Goal: Communication & Community: Share content

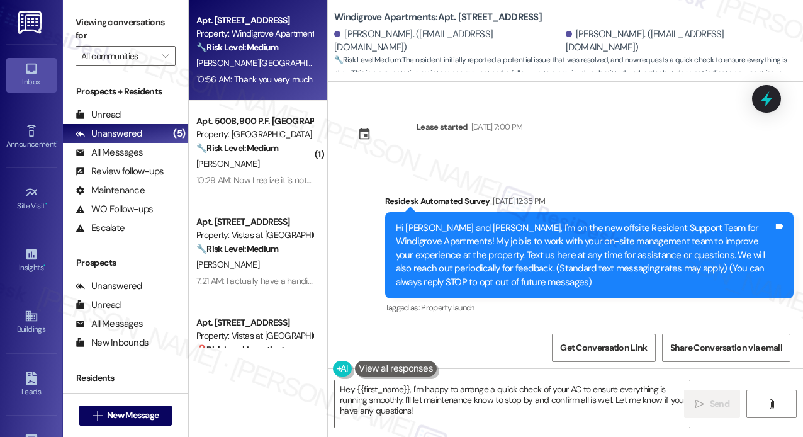
scroll to position [13488, 0]
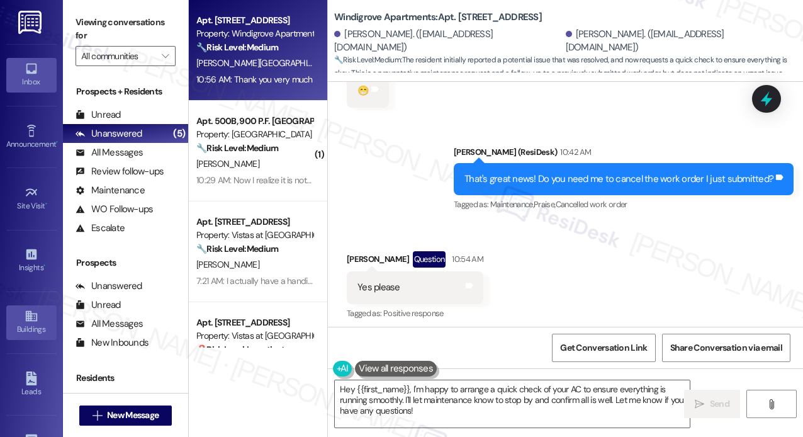
click at [38, 323] on div "Buildings" at bounding box center [31, 329] width 63 height 13
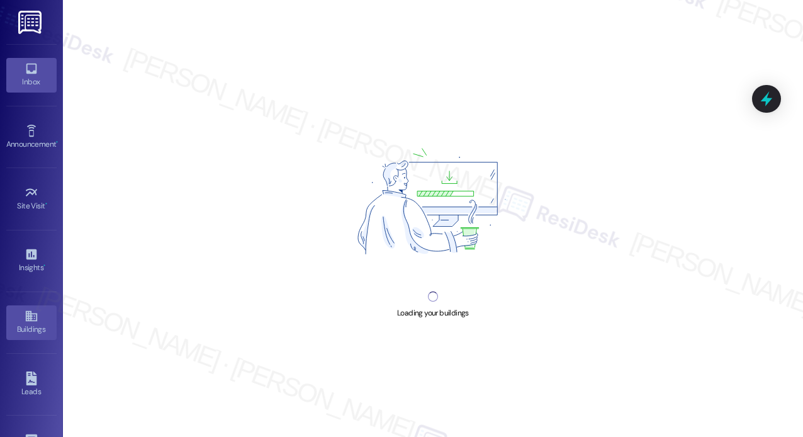
click at [27, 76] on div "Inbox" at bounding box center [31, 82] width 63 height 13
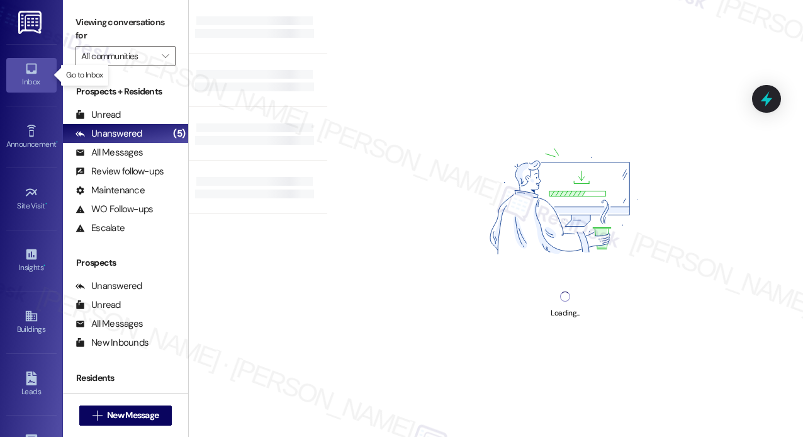
click at [26, 75] on icon at bounding box center [32, 69] width 14 height 14
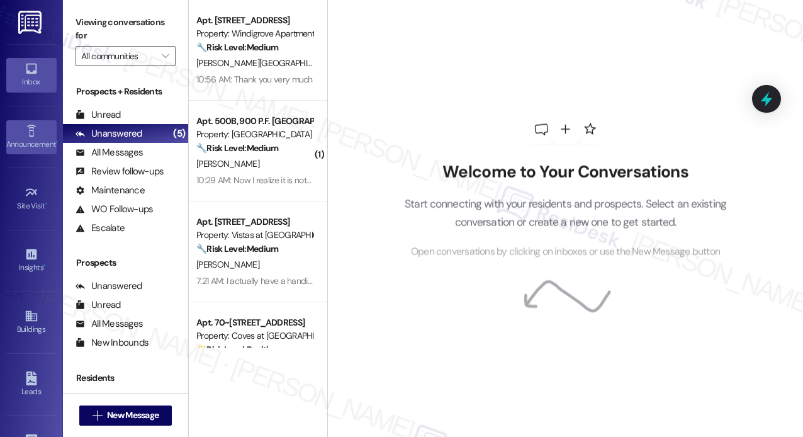
click at [33, 144] on div "Announcement •" at bounding box center [31, 144] width 63 height 13
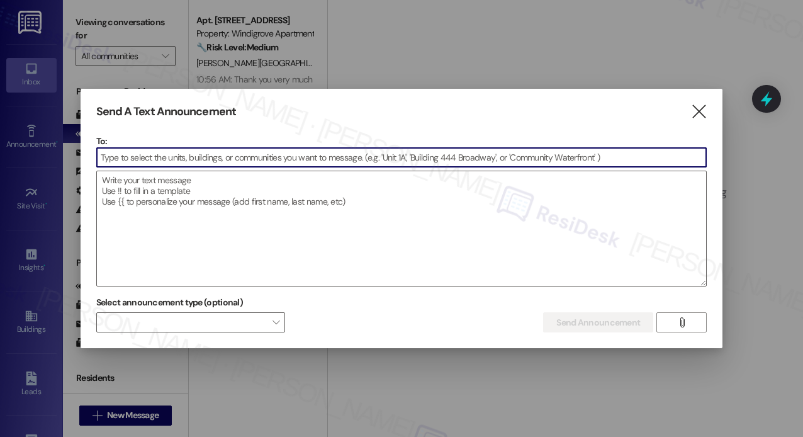
click at [223, 159] on input at bounding box center [402, 157] width 610 height 19
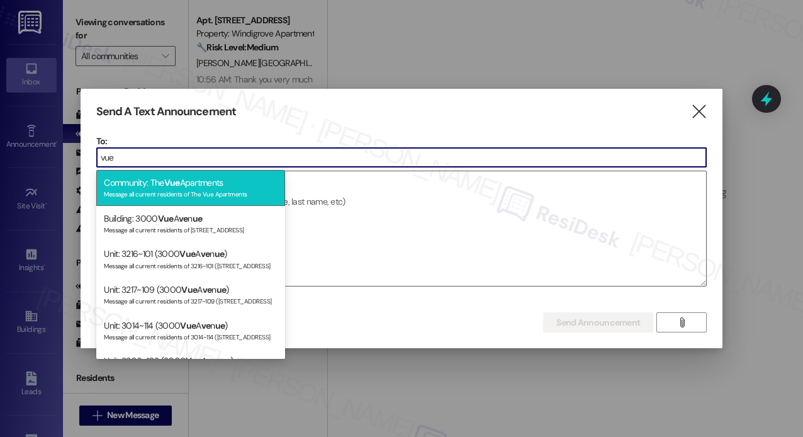
type input "vue"
click at [203, 184] on div "Community: The Vue Apartments Message all current residents of The Vue Apartmen…" at bounding box center [190, 188] width 189 height 36
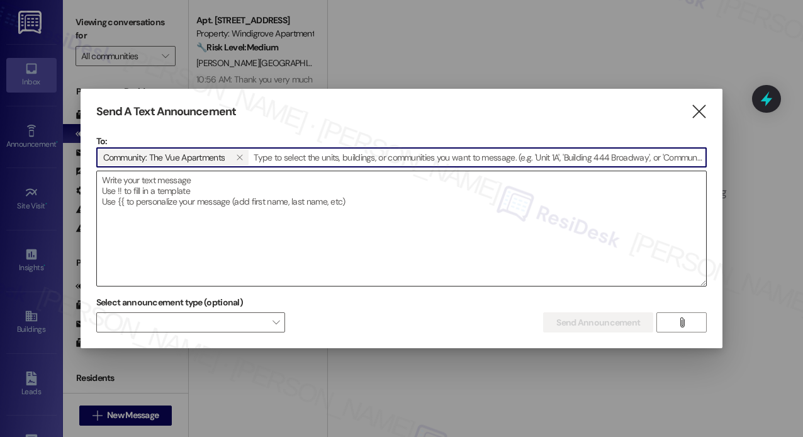
click at [203, 184] on textarea at bounding box center [402, 228] width 610 height 115
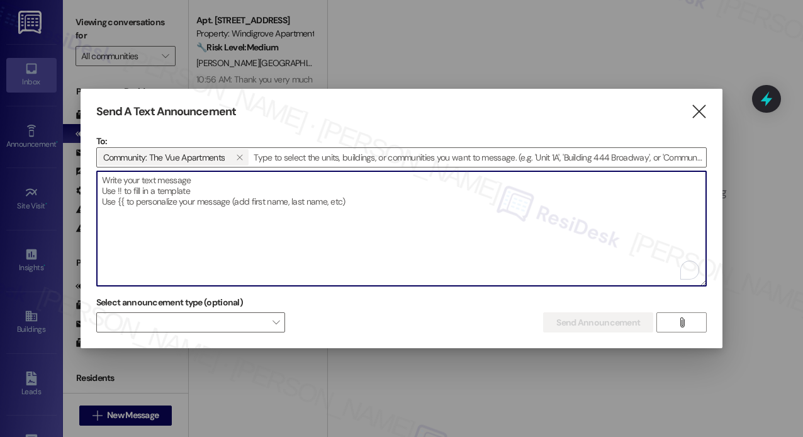
paste textarea "Hi {{first_name}}, :shaved_ice: HI-D POPS is here [DATE] from 3:00 PM to 5:00 P…"
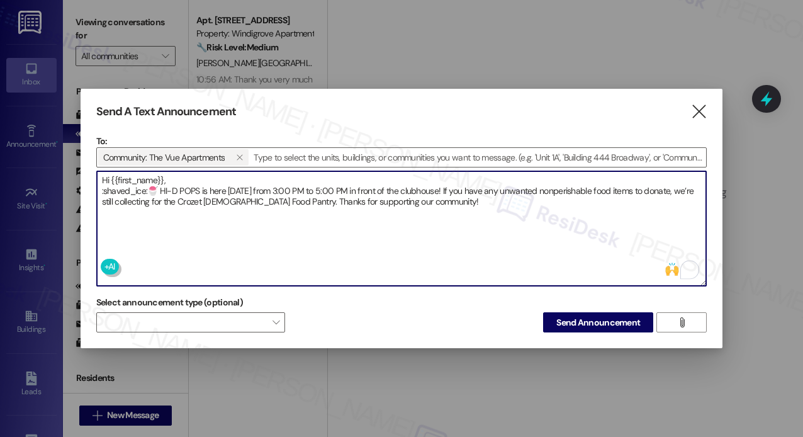
click at [146, 193] on textarea "Hi {{first_name}}, :shaved_ice:🍧 HI-D POPS is here [DATE] from 3:00 PM to 5:00 …" at bounding box center [402, 228] width 610 height 115
type textarea "Hi {{first_name}}, 🍧 HI-D POPS is here [DATE] from 3:00 PM to 5:00 PM in front …"
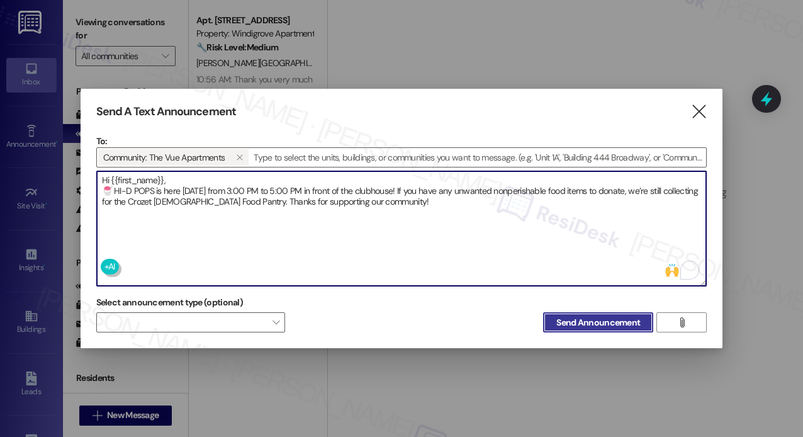
click at [595, 319] on span "Send Announcement" at bounding box center [598, 322] width 84 height 13
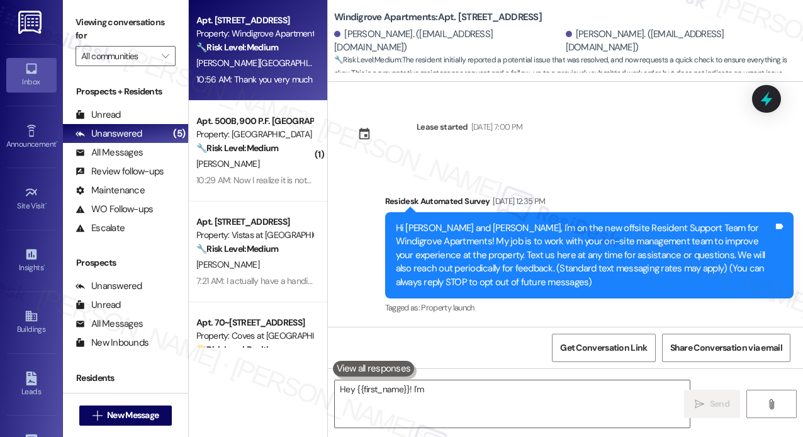
scroll to position [13487, 0]
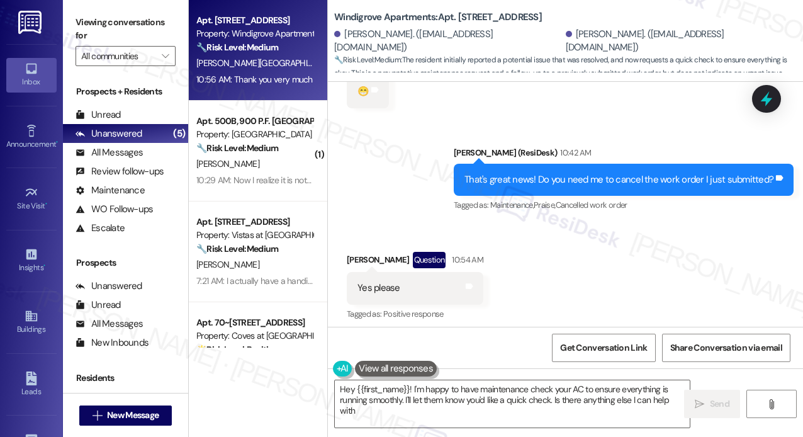
type textarea "Hey {{first_name}}! I'm happy to have maintenance check your AC to ensure every…"
